Goal: Task Accomplishment & Management: Manage account settings

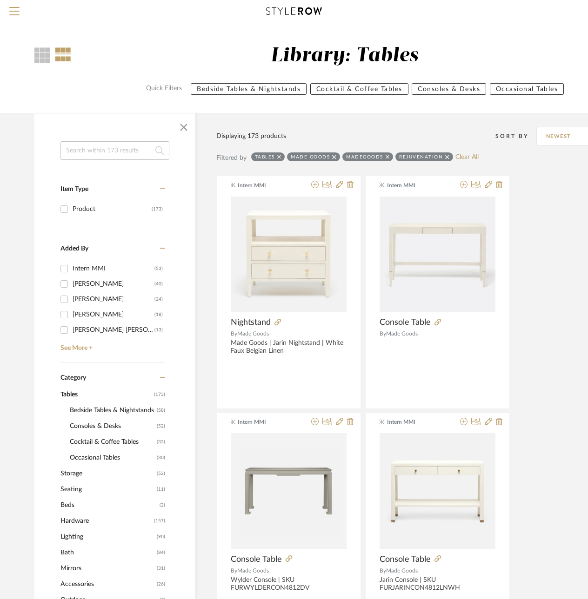
click at [102, 158] on input at bounding box center [114, 150] width 109 height 19
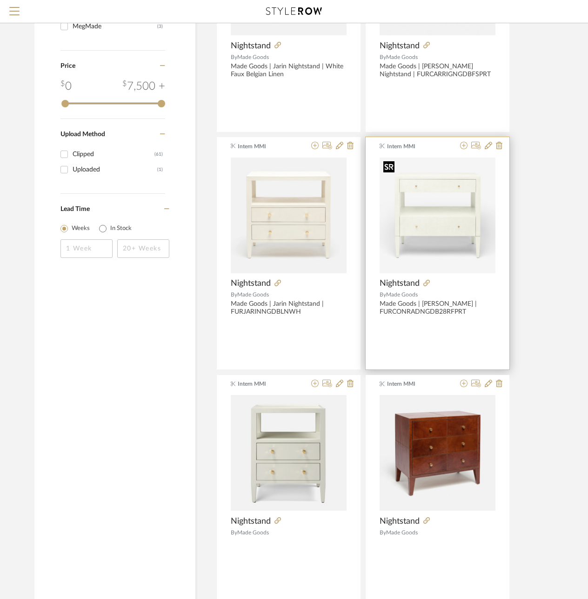
scroll to position [465, 0]
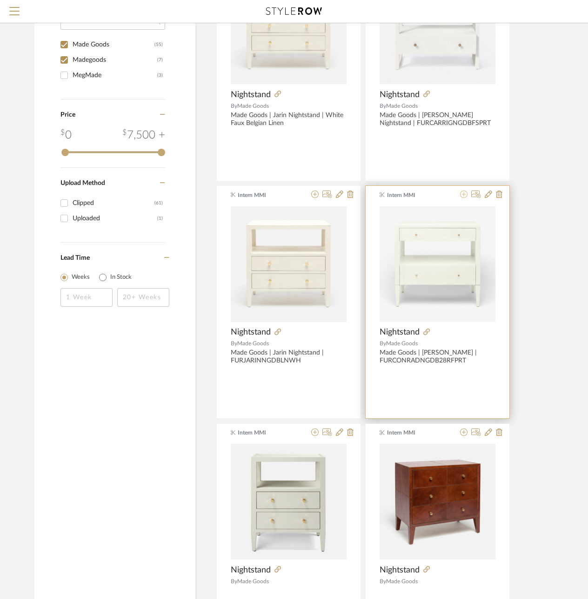
type input "night"
click at [465, 194] on icon at bounding box center [463, 194] width 7 height 7
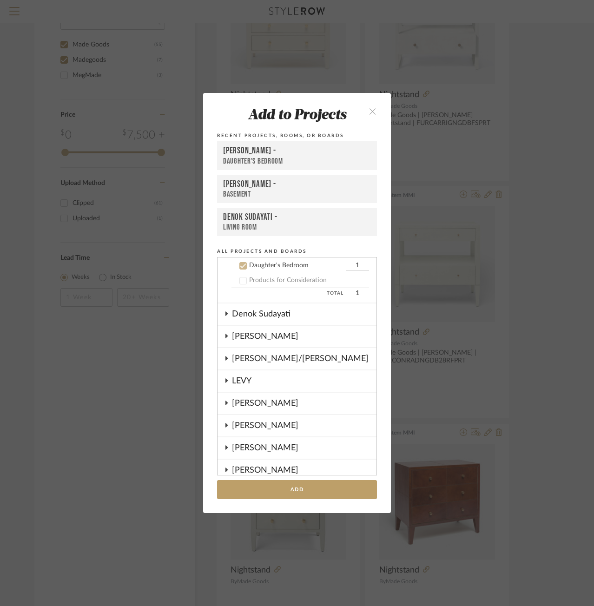
scroll to position [28, 0]
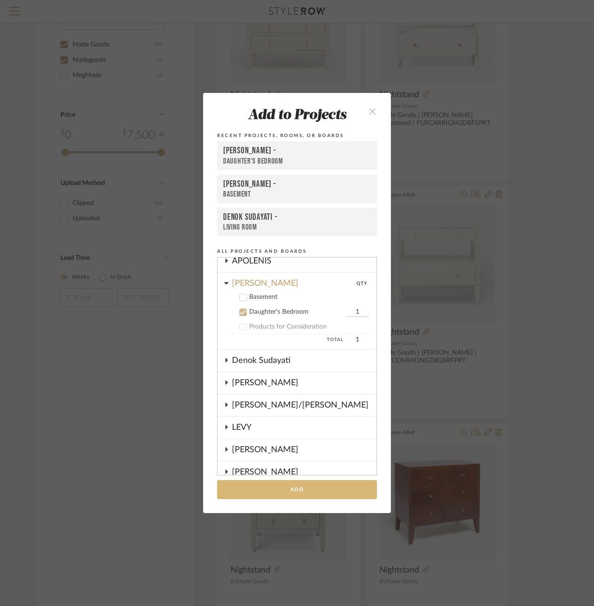
click at [289, 489] on button "Add" at bounding box center [297, 489] width 160 height 19
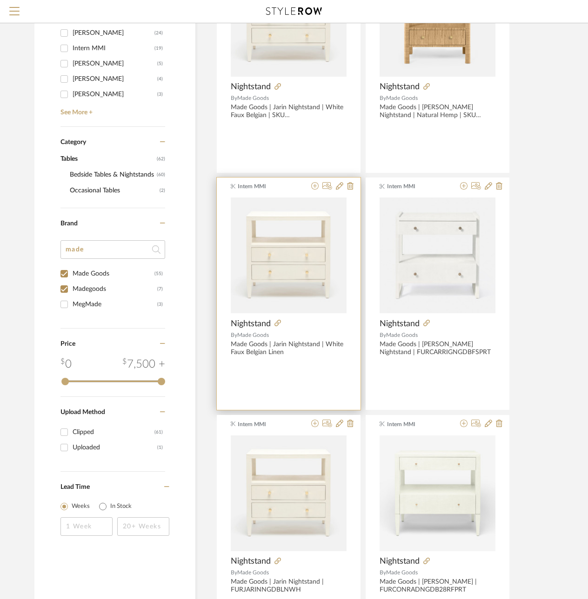
scroll to position [139, 0]
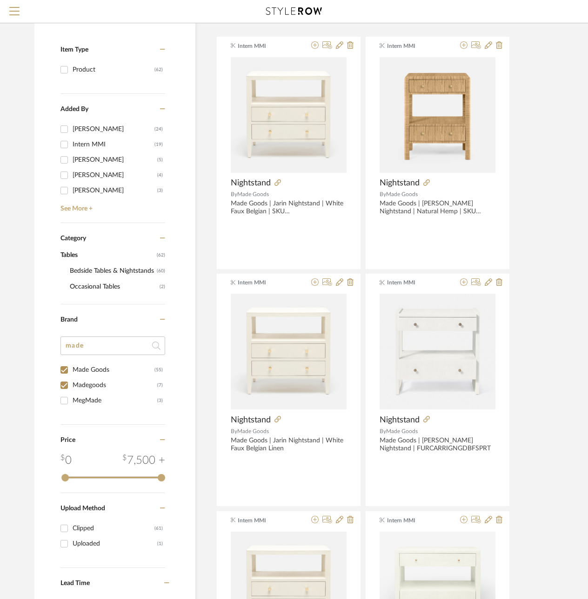
drag, startPoint x: 109, startPoint y: 379, endPoint x: 104, endPoint y: 369, distance: 11.9
click at [109, 379] on div "Madegoods" at bounding box center [115, 385] width 85 height 15
click at [72, 379] on input "Madegoods (7)" at bounding box center [64, 385] width 15 height 15
checkbox input "false"
click at [103, 370] on div "Made Goods" at bounding box center [114, 370] width 82 height 15
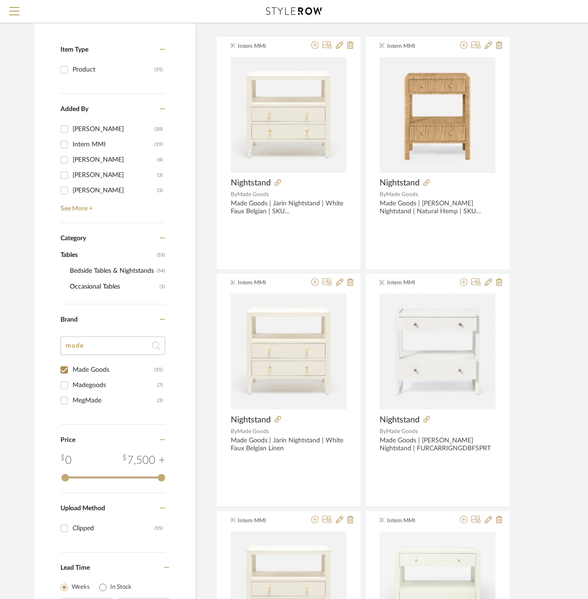
click at [72, 370] on input "Made Goods (55)" at bounding box center [64, 370] width 15 height 15
checkbox input "false"
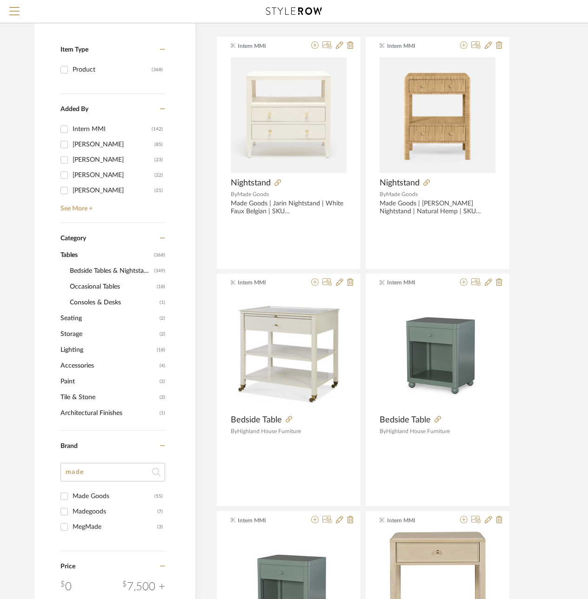
click at [98, 351] on span "Lighting" at bounding box center [107, 350] width 94 height 16
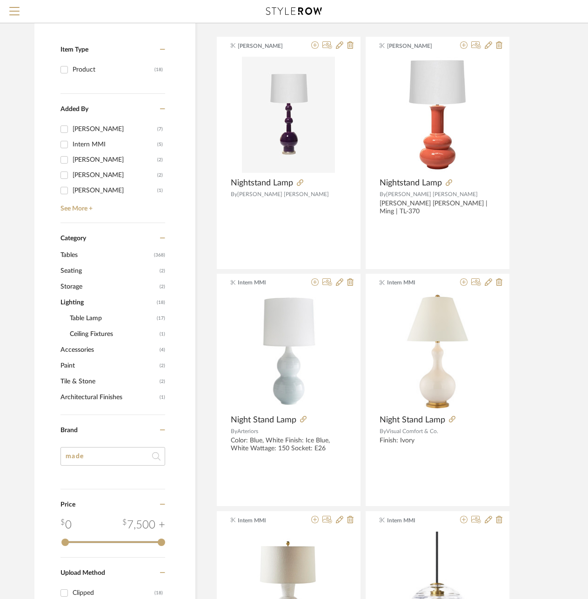
click at [80, 251] on span "Tables" at bounding box center [105, 255] width 91 height 16
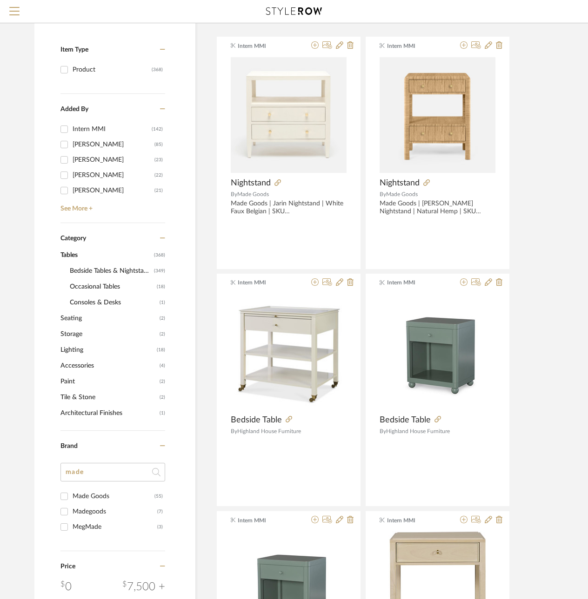
click at [82, 272] on span "Bedside Tables & Nightstands" at bounding box center [111, 271] width 82 height 16
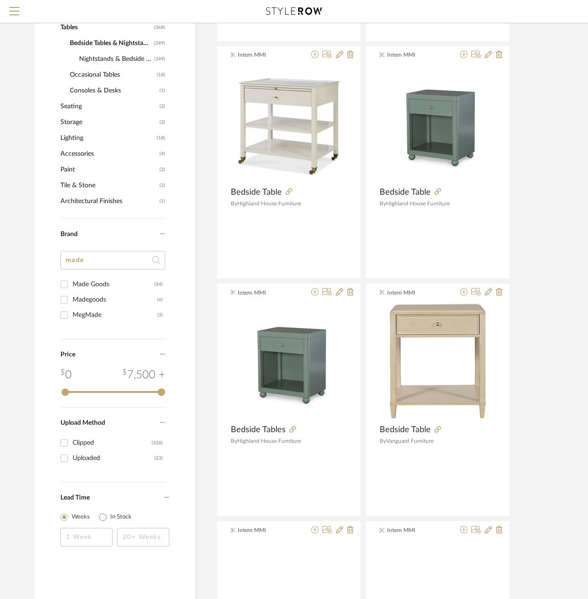
scroll to position [418, 0]
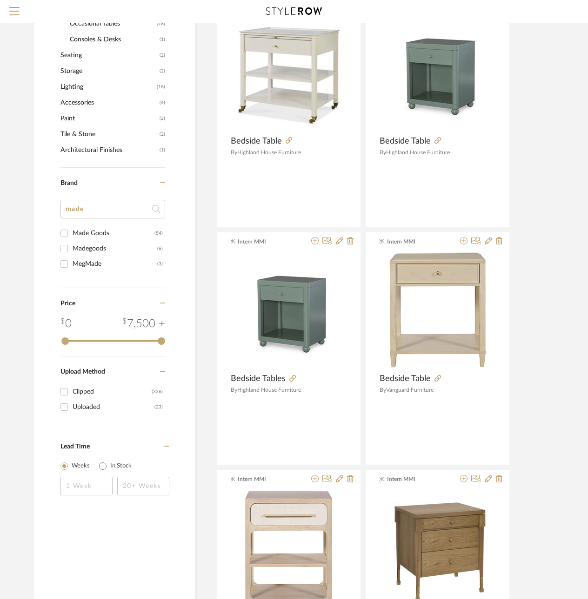
click at [85, 214] on input "made" at bounding box center [112, 209] width 105 height 19
drag, startPoint x: 85, startPoint y: 214, endPoint x: 44, endPoint y: 212, distance: 40.5
click at [45, 212] on div "night Item Type Product (349) Added By Intern MMI (135) Janie Macklin (84) Heid…" at bounding box center [114, 121] width 161 height 797
type input "est"
click at [86, 259] on div "West Elm" at bounding box center [114, 264] width 82 height 15
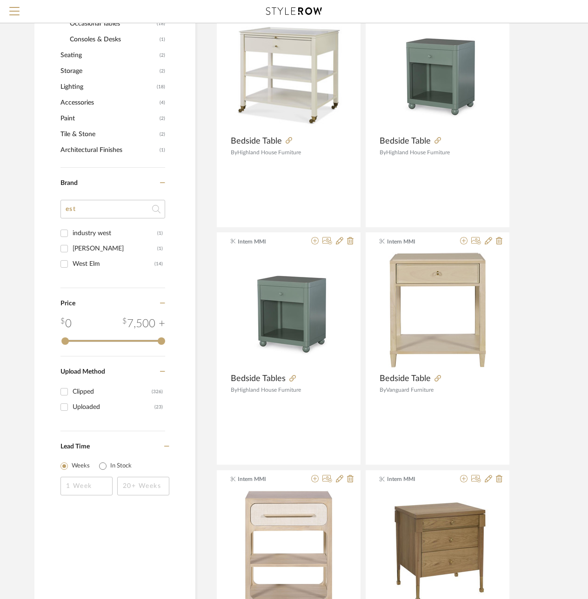
click at [72, 259] on input "West Elm (14)" at bounding box center [64, 264] width 15 height 15
checkbox input "true"
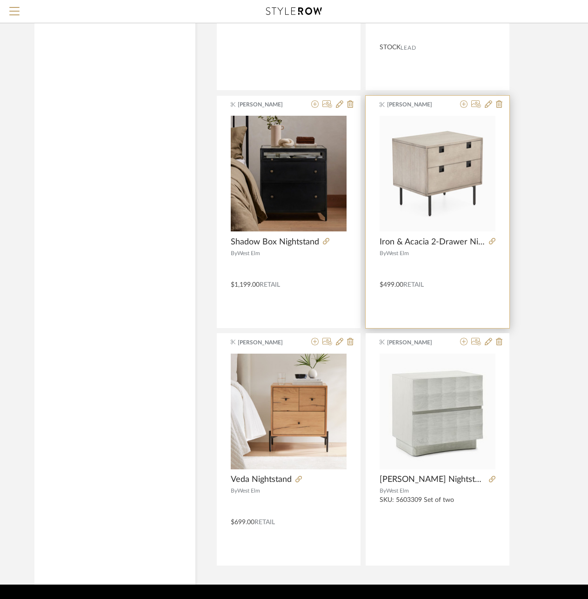
scroll to position [1297, 0]
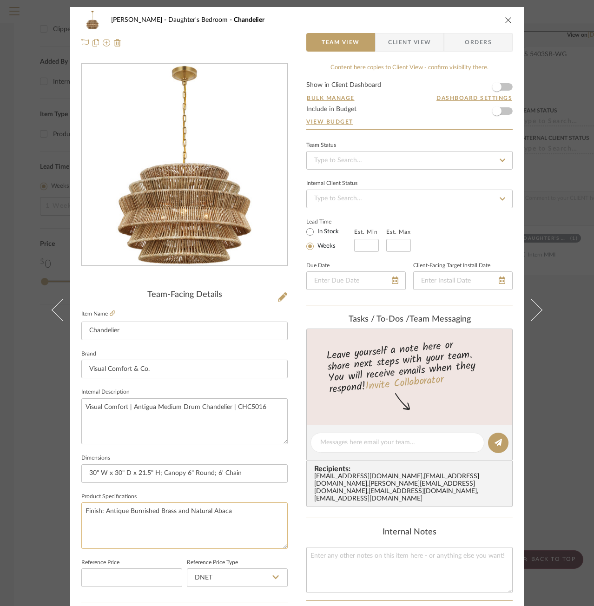
click at [253, 506] on textarea "Finish: Antique Burnished Brass and Natural Abaca" at bounding box center [184, 525] width 206 height 46
drag, startPoint x: 250, startPoint y: 512, endPoint x: 101, endPoint y: 517, distance: 148.4
click at [101, 517] on textarea "Finish: Antique Burnished Brass and Natural Abaca" at bounding box center [184, 525] width 206 height 46
paste textarea "Antique-Burnished Brass and Natural Abaca, Polished Nickel and Natural Abaca, B…"
type textarea "Finish: Antique-Burnished Brass and Natural Abaca, Polished Nickel and Natural …"
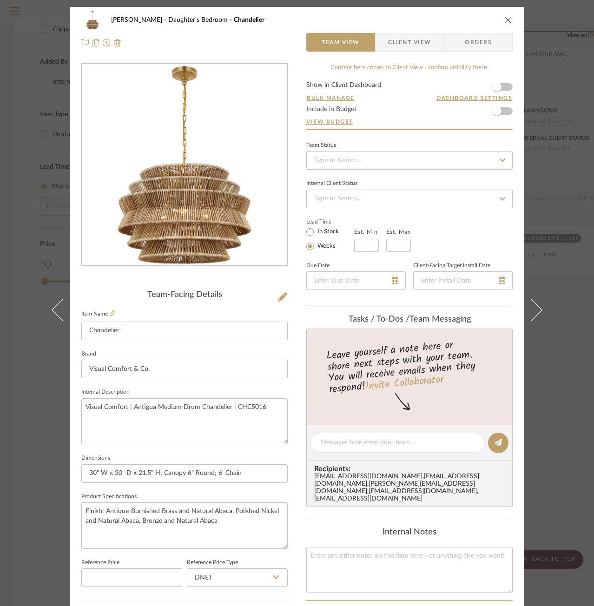
click at [505, 20] on icon "close" at bounding box center [508, 19] width 7 height 7
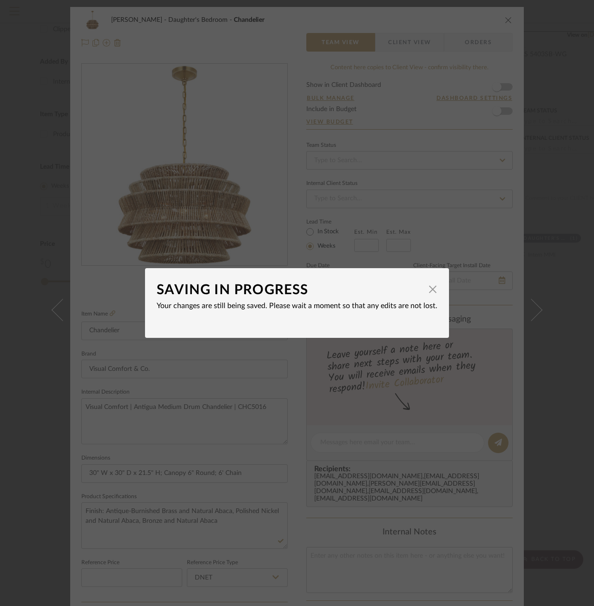
click at [441, 289] on dialog-content "SAVING IN PROGRESS × Your changes are still being saved. Please wait a moment s…" at bounding box center [297, 303] width 304 height 70
click at [432, 289] on span "button" at bounding box center [432, 289] width 19 height 19
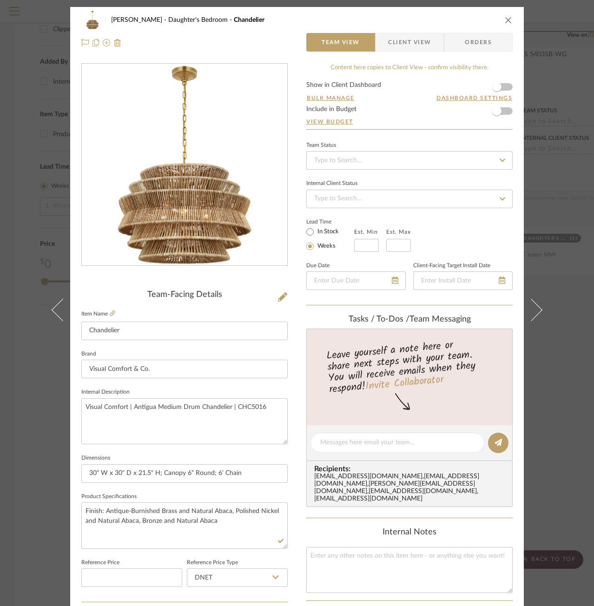
click at [500, 18] on div "CIRKSENA Daughter's Bedroom Chandelier" at bounding box center [296, 20] width 431 height 19
click at [505, 19] on icon "close" at bounding box center [508, 19] width 7 height 7
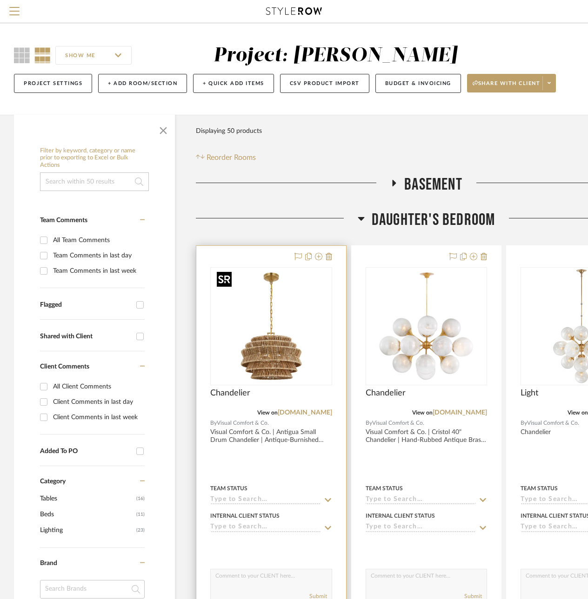
click at [289, 322] on img "0" at bounding box center [271, 326] width 116 height 116
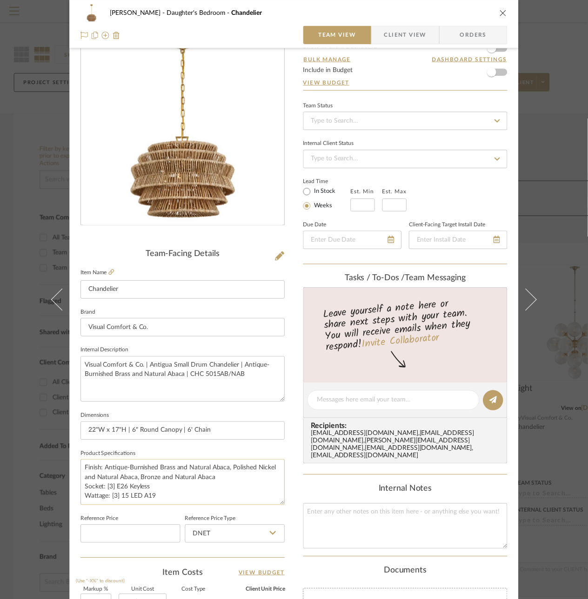
scroll to position [139, 0]
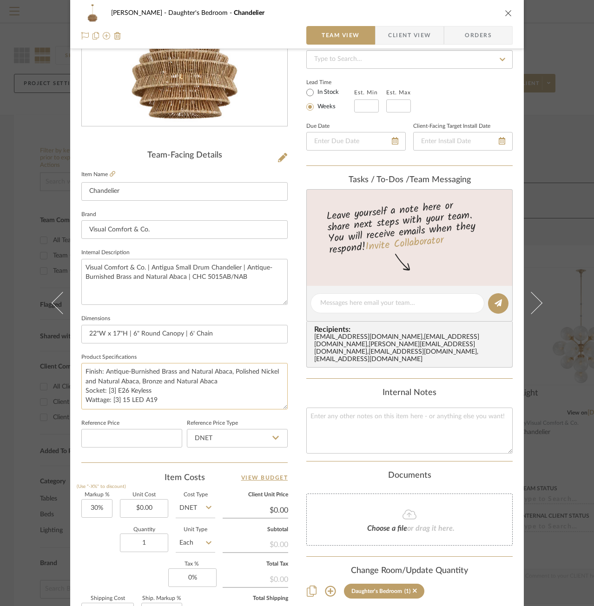
drag, startPoint x: 170, startPoint y: 407, endPoint x: 81, endPoint y: 395, distance: 90.1
click at [81, 395] on textarea "Finish: Antique-Burnished Brass and Natural Abaca, Polished Nickel and Natural …" at bounding box center [184, 386] width 206 height 46
click at [505, 14] on icon "close" at bounding box center [508, 12] width 7 height 7
